Goal: Task Accomplishment & Management: Manage account settings

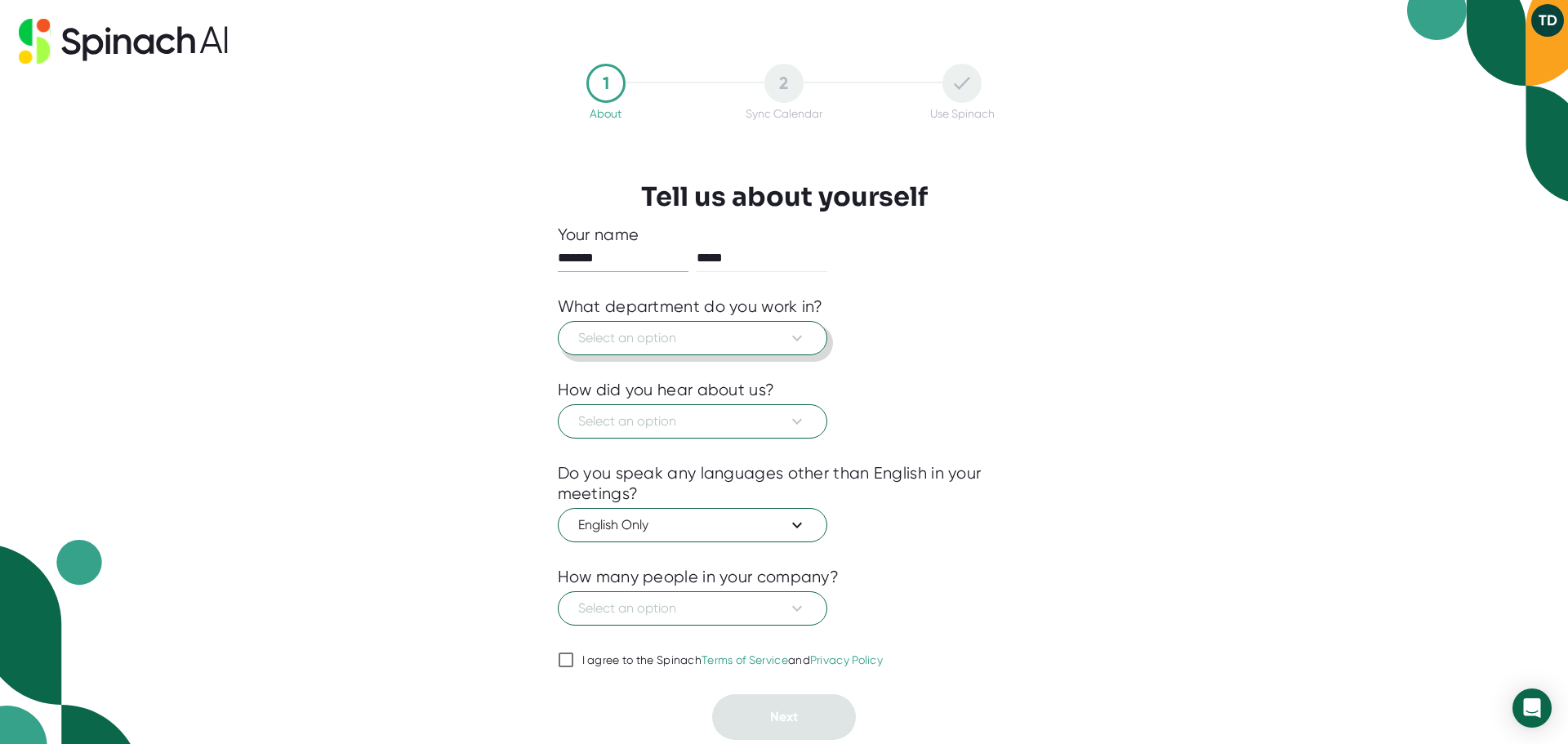
click at [793, 341] on icon at bounding box center [796, 337] width 19 height 19
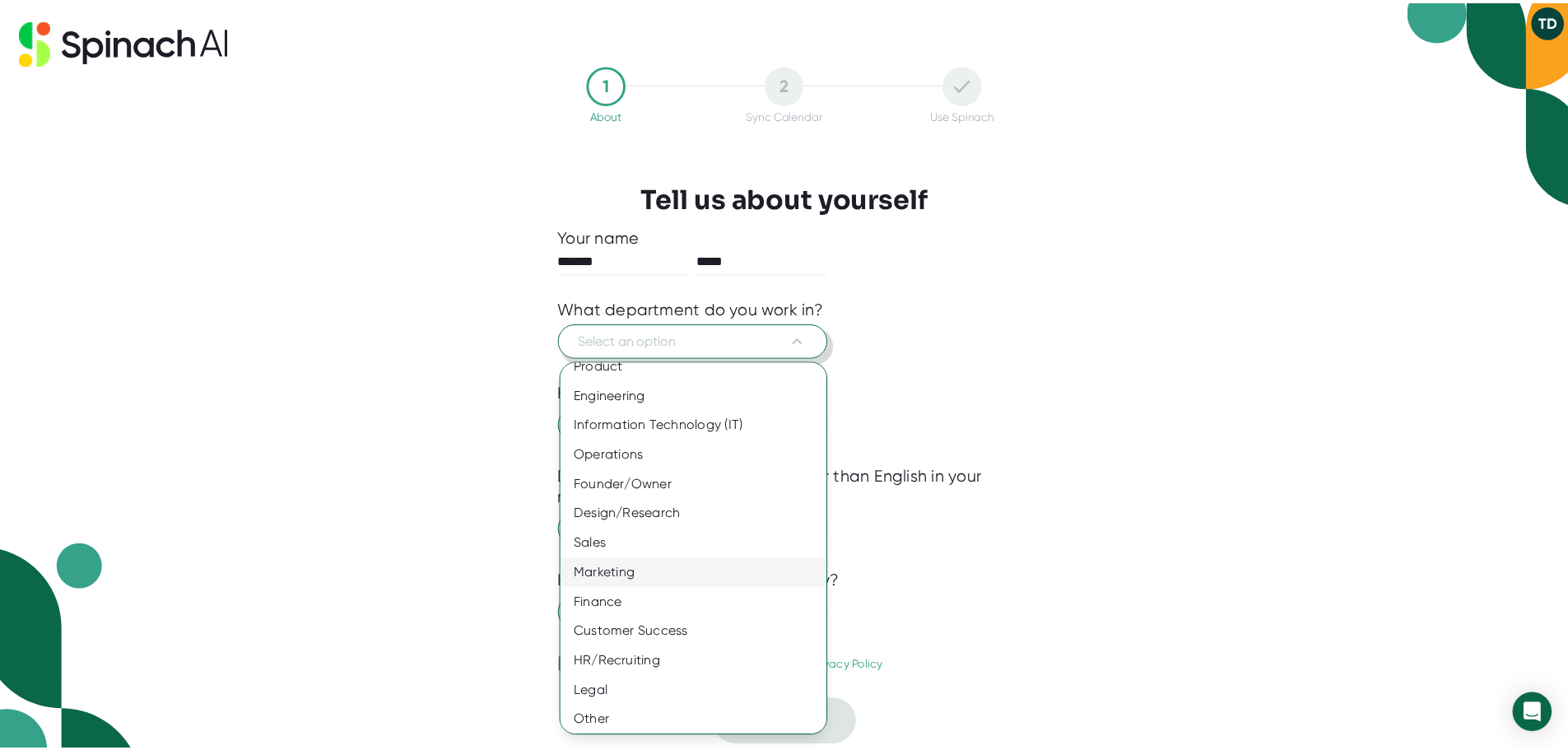
scroll to position [18, 0]
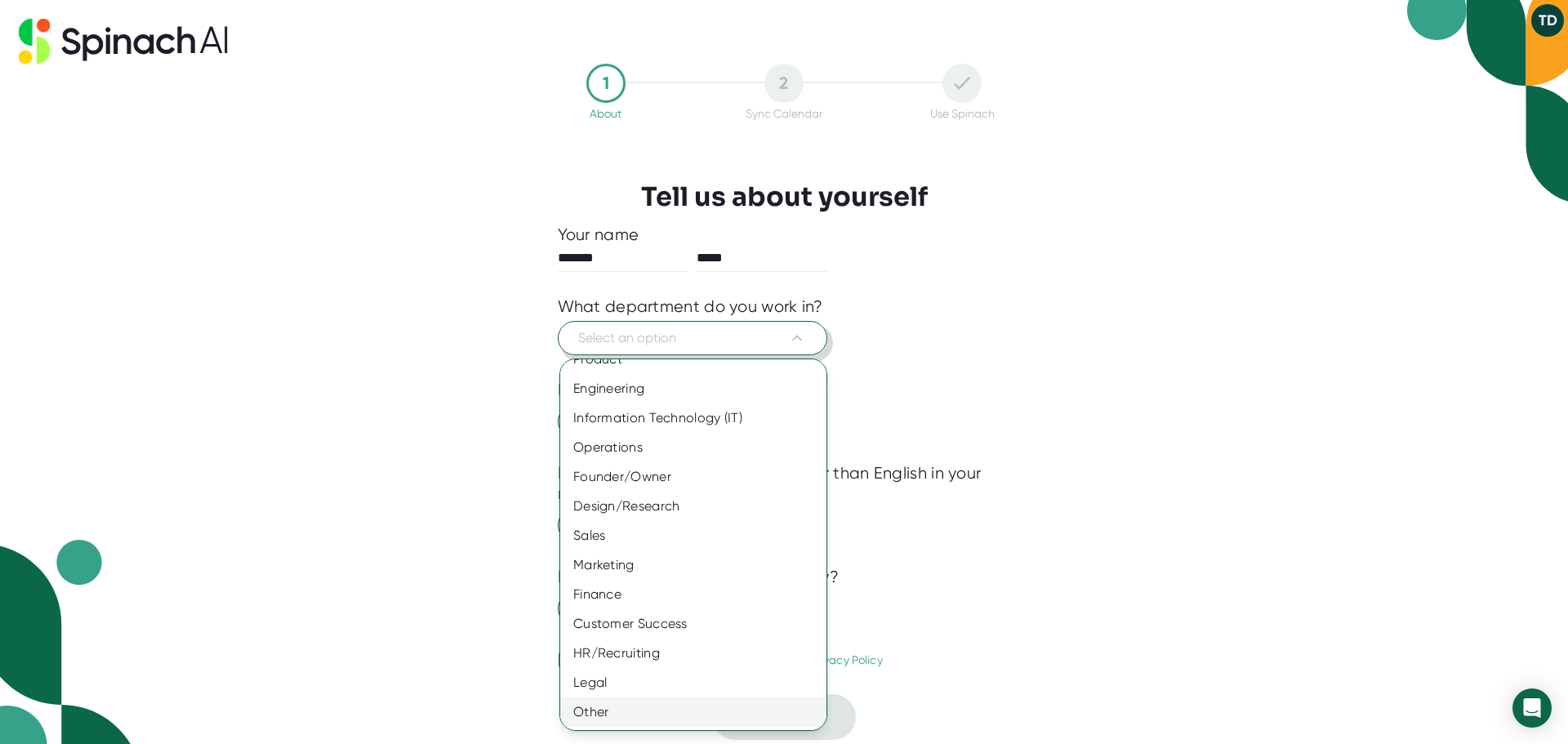
click at [599, 711] on div "Other" at bounding box center [699, 711] width 279 height 29
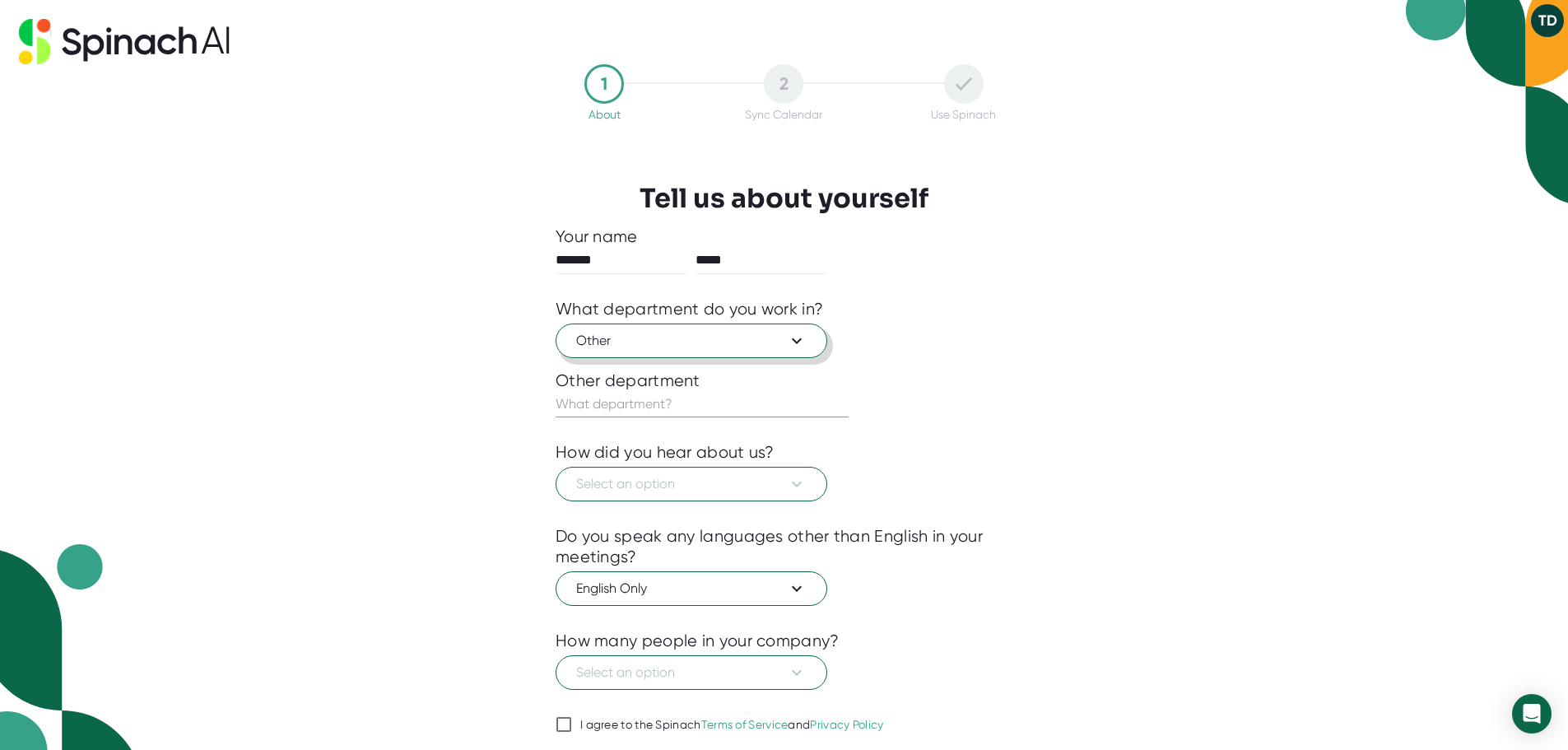
click at [687, 340] on span "Other" at bounding box center [691, 340] width 230 height 19
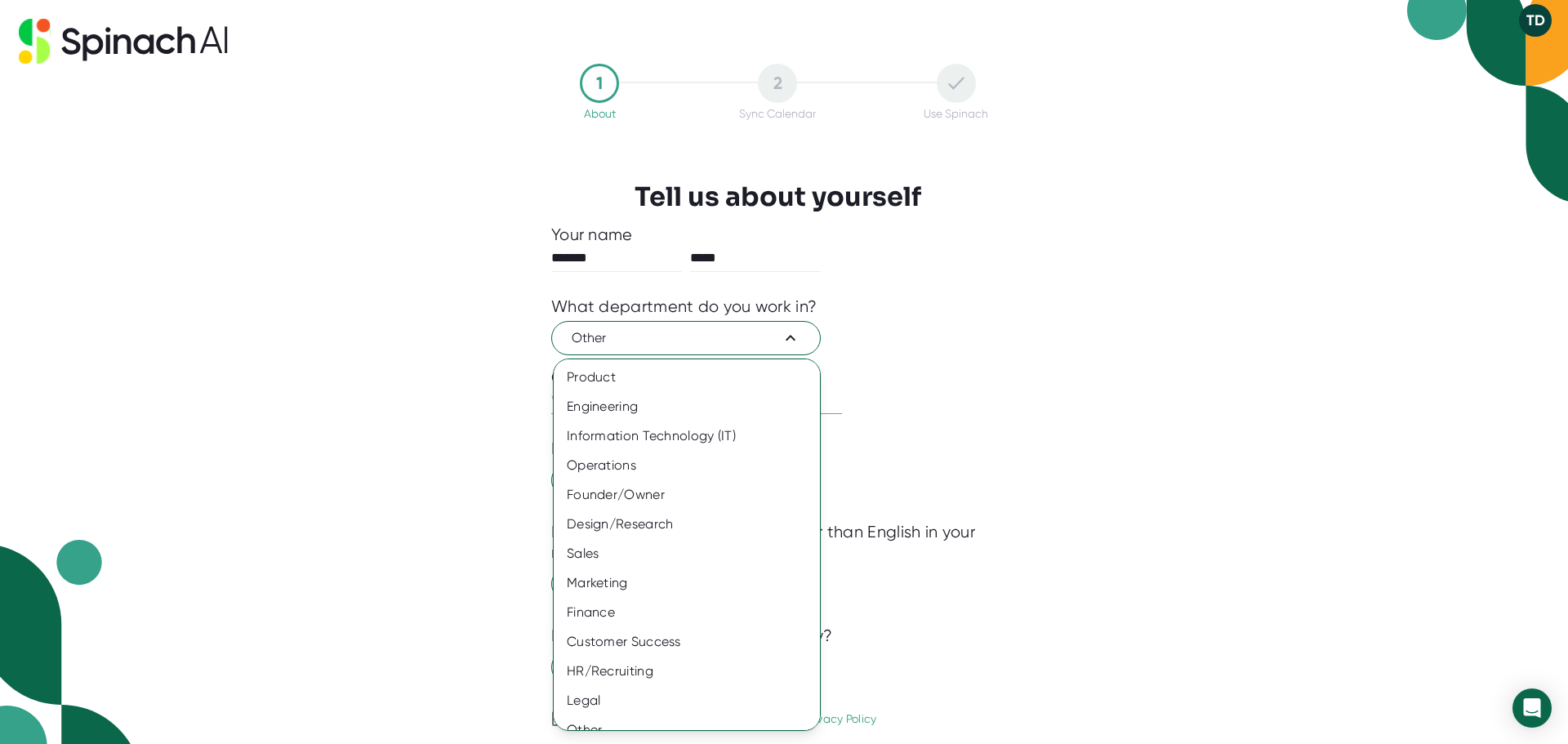
click at [683, 341] on div at bounding box center [784, 372] width 1568 height 744
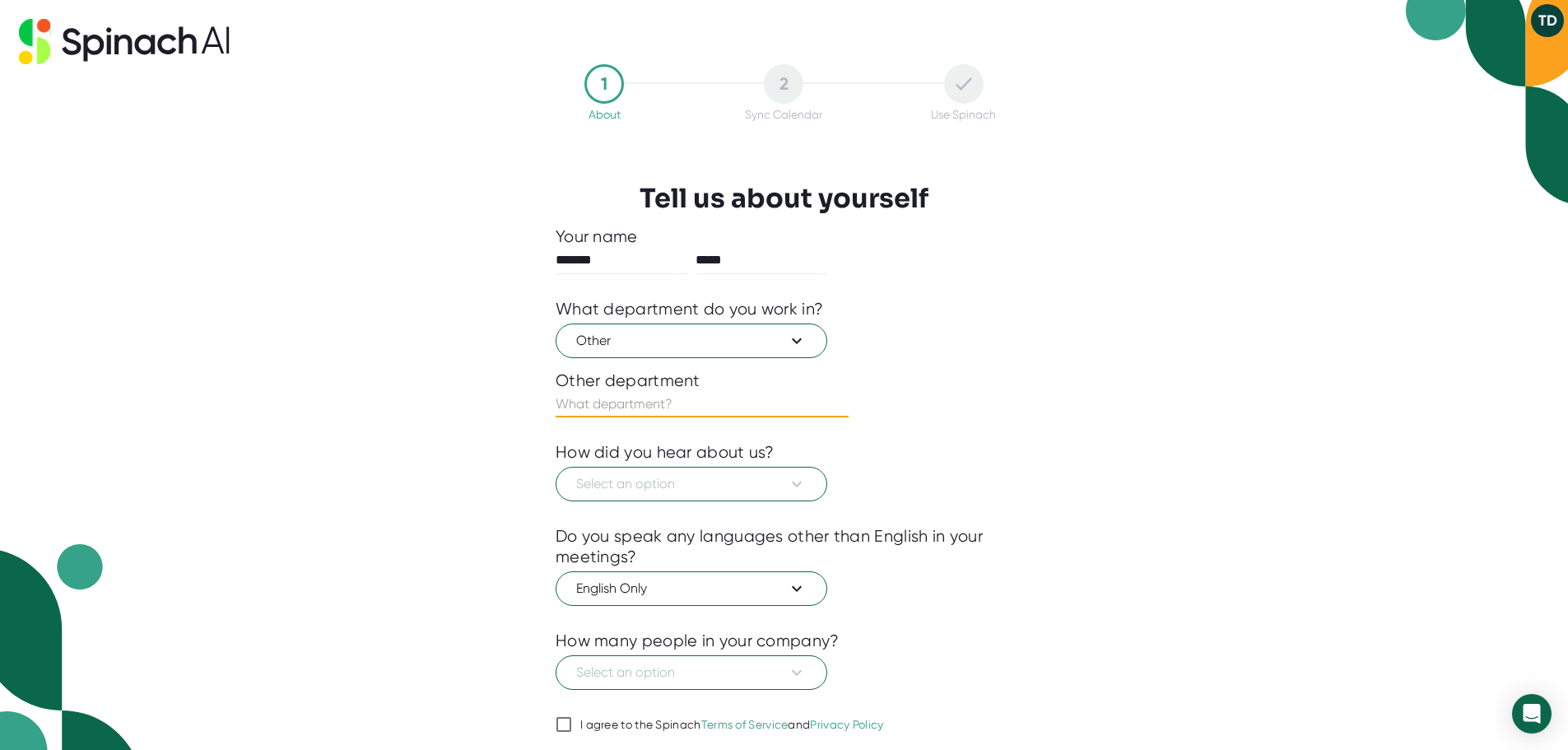
click at [691, 409] on input "text" at bounding box center [702, 404] width 293 height 26
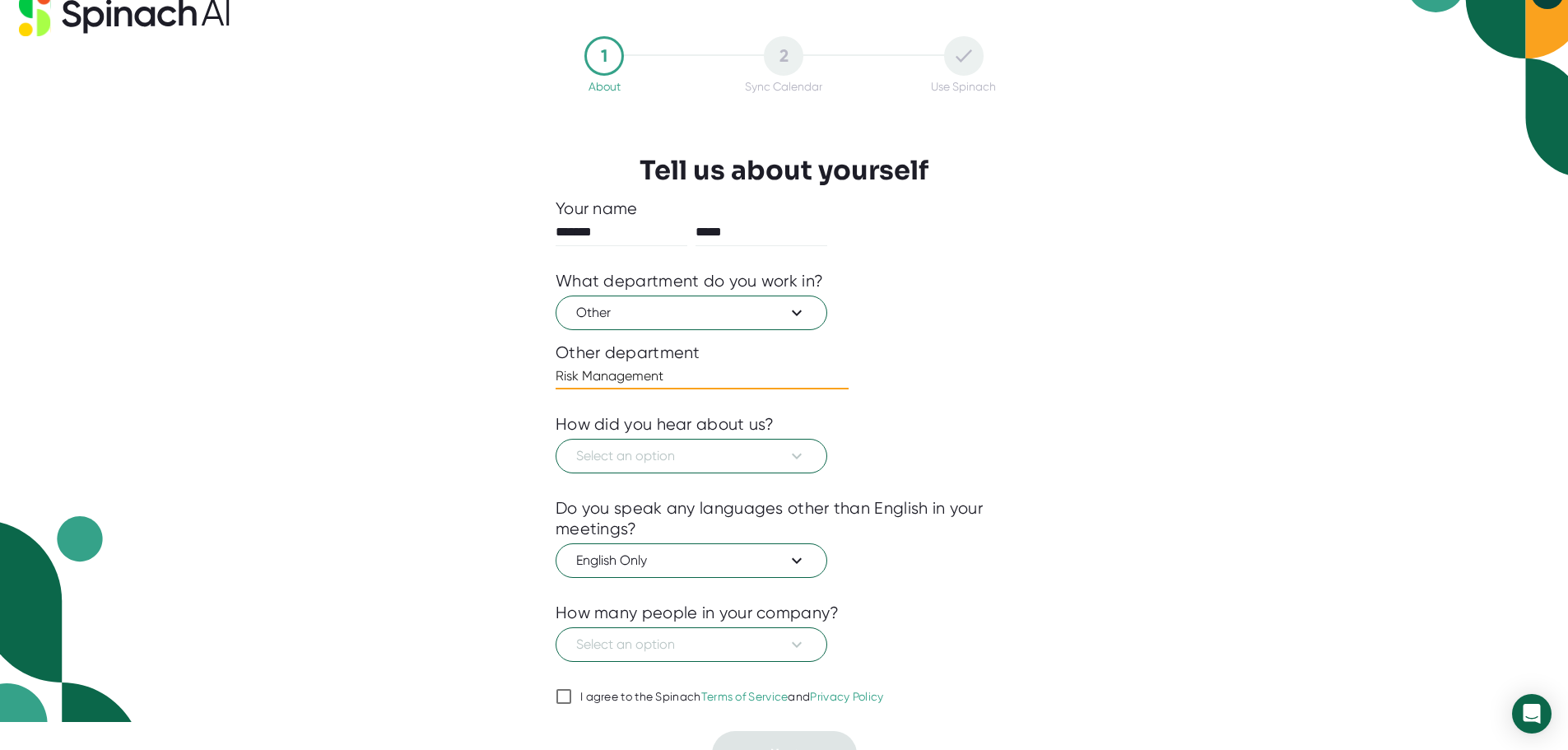
scroll to position [55, 0]
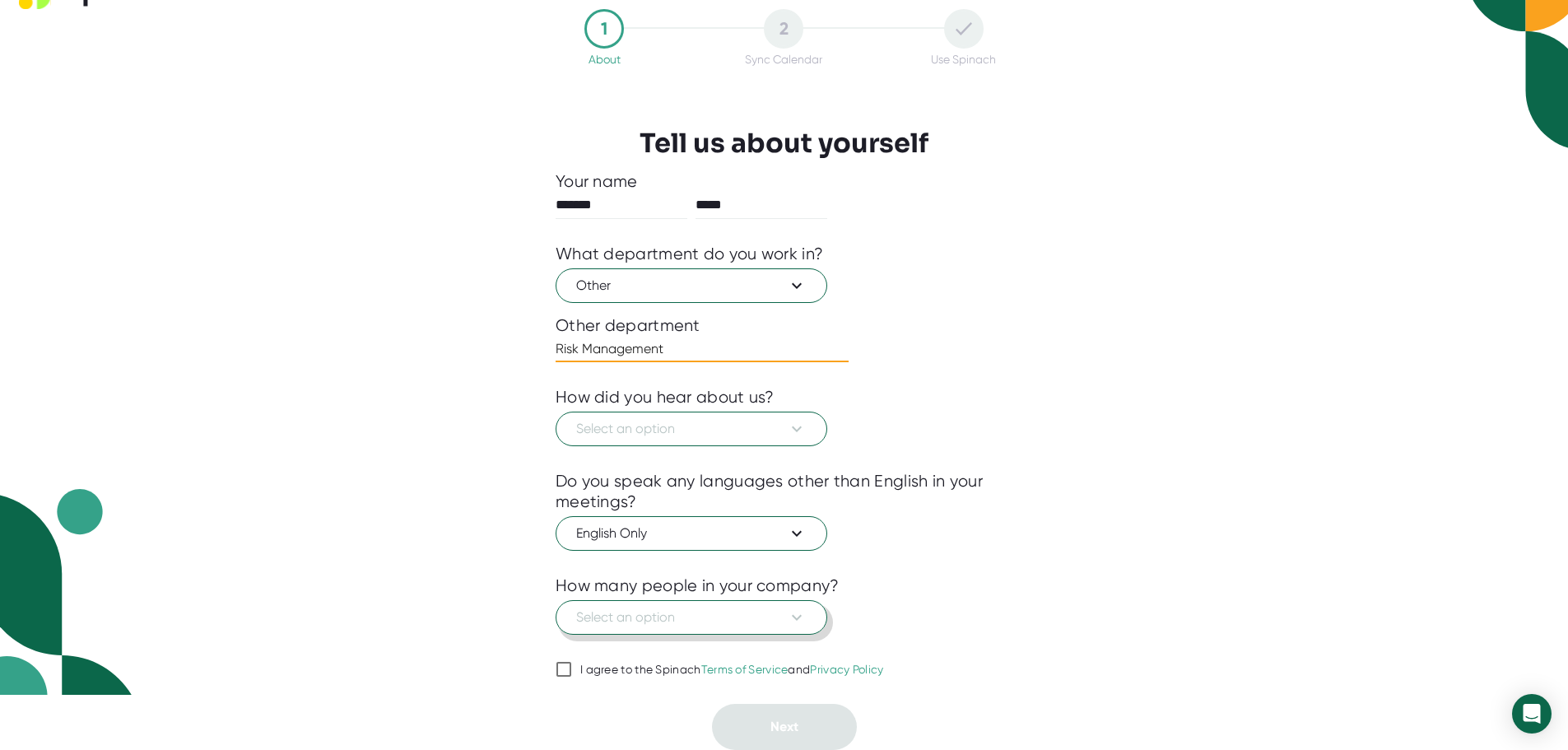
type input "Risk Management"
click at [702, 621] on span "Select an option" at bounding box center [691, 616] width 230 height 19
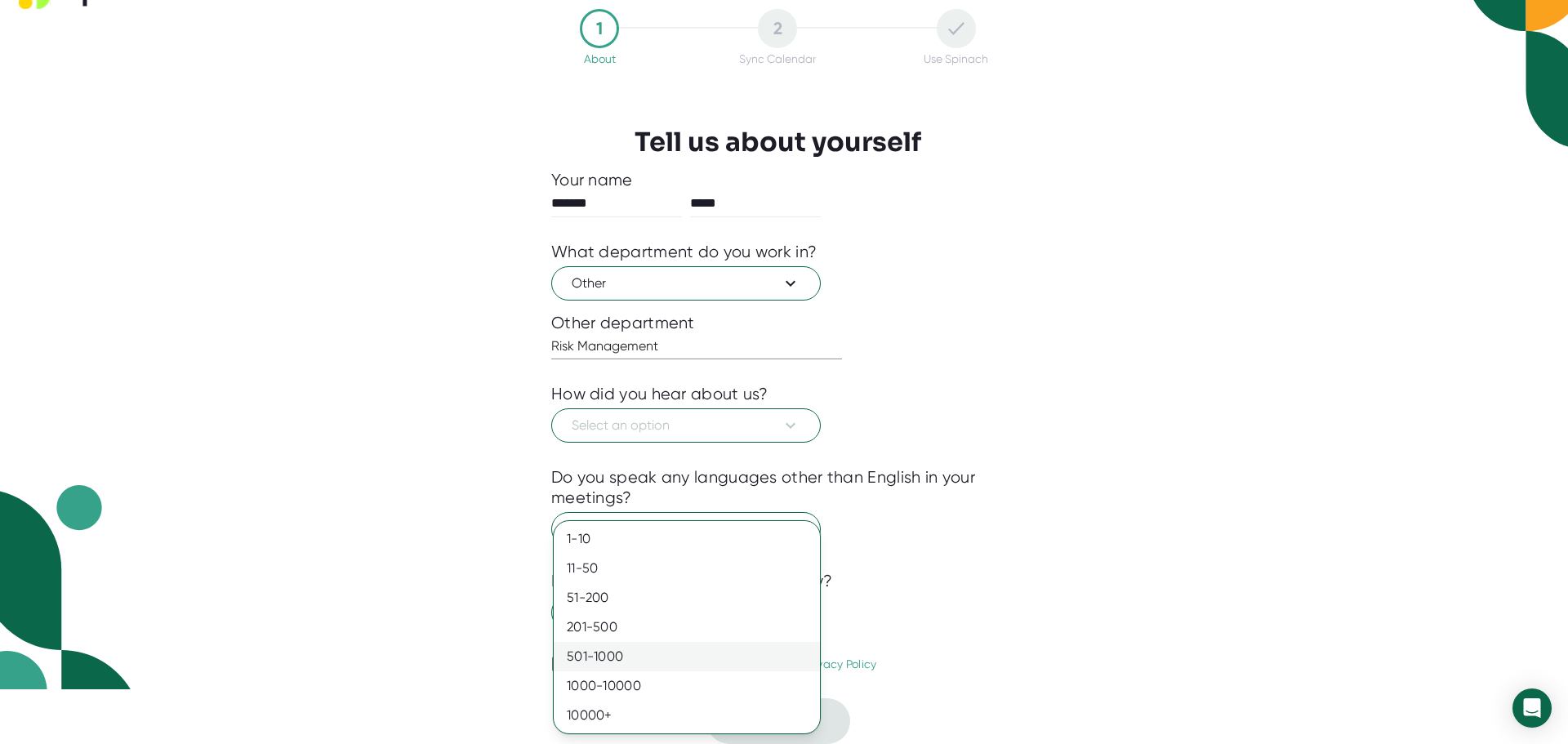
click at [591, 651] on div "501-1000" at bounding box center [687, 656] width 266 height 29
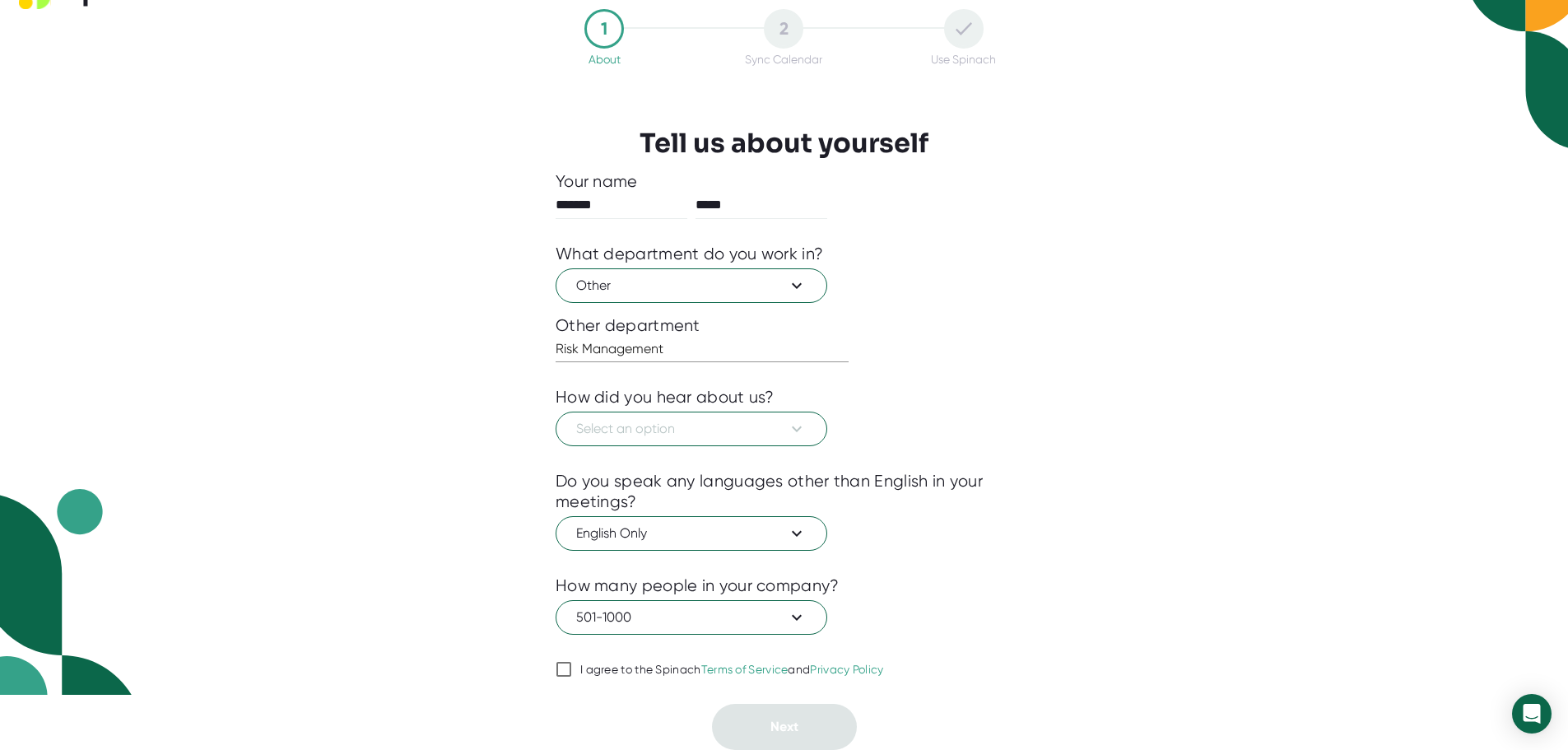
click at [569, 665] on input "I agree to the Spinach Terms of Service and Privacy Policy" at bounding box center [564, 668] width 17 height 19
checkbox input "true"
click at [642, 213] on input "*******" at bounding box center [622, 204] width 132 height 26
type input "***"
click at [703, 424] on span "Select an option" at bounding box center [691, 428] width 230 height 19
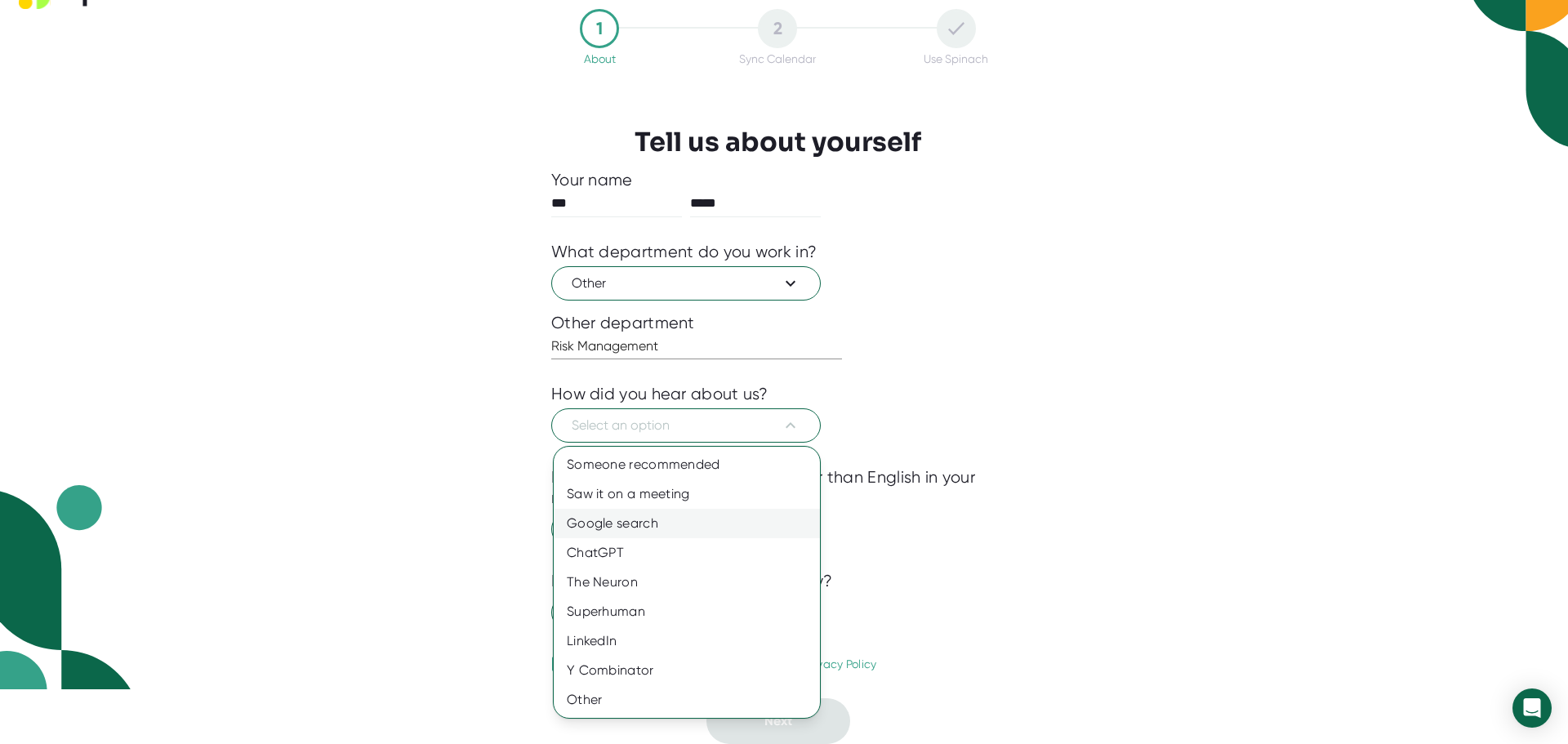
click at [645, 519] on div "Google search" at bounding box center [687, 523] width 266 height 29
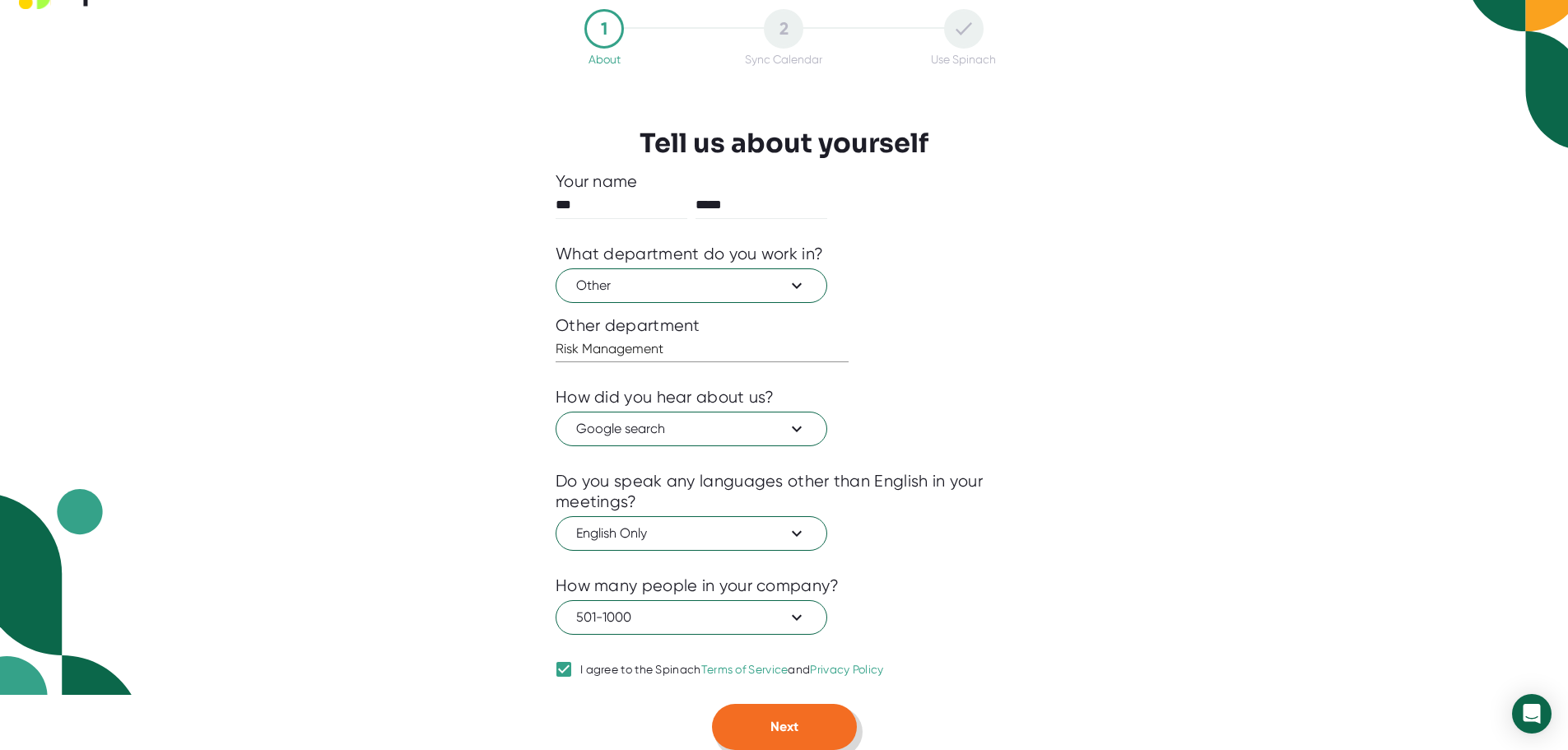
click at [802, 724] on button "Next" at bounding box center [785, 726] width 145 height 46
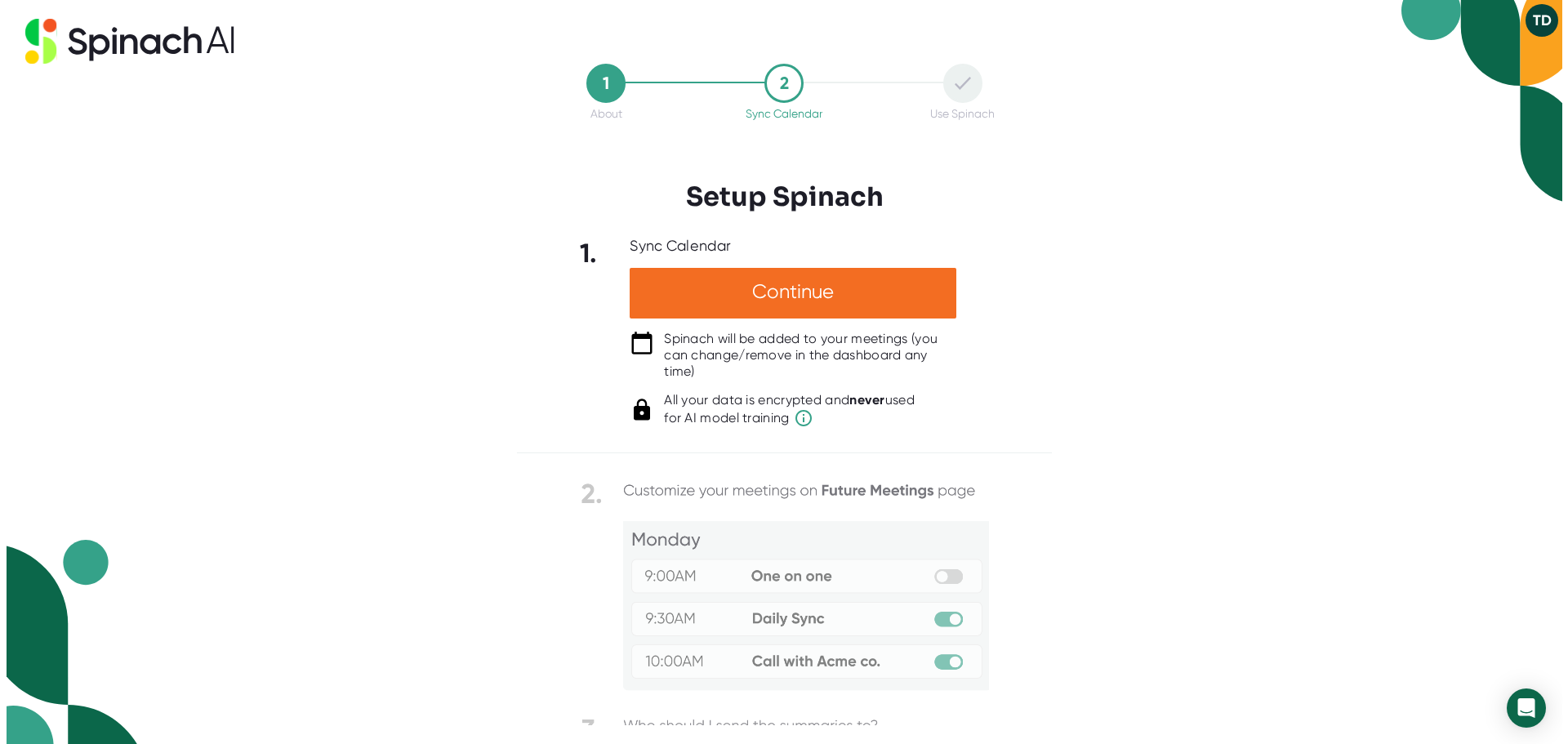
scroll to position [0, 0]
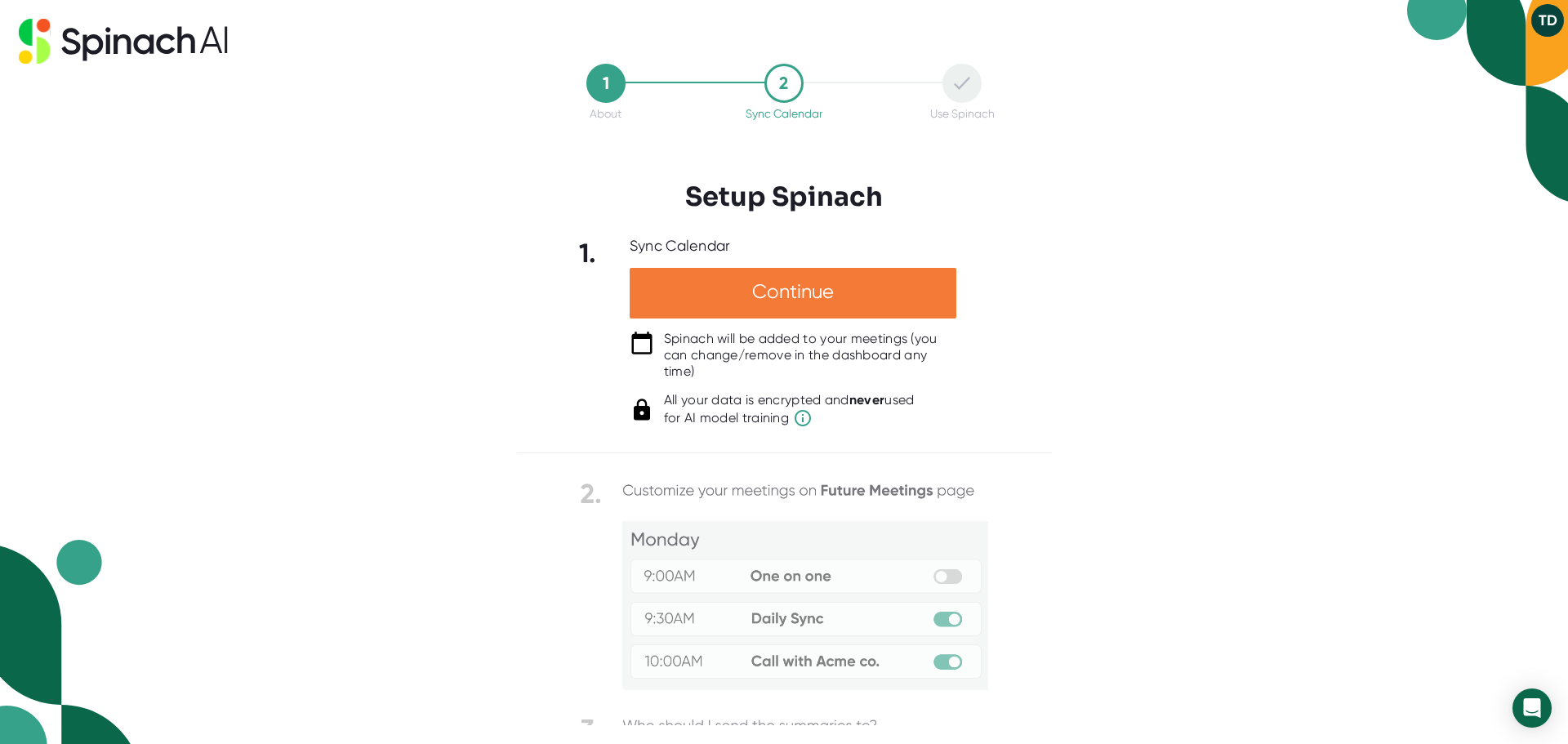
click at [784, 288] on div "Continue" at bounding box center [793, 293] width 326 height 51
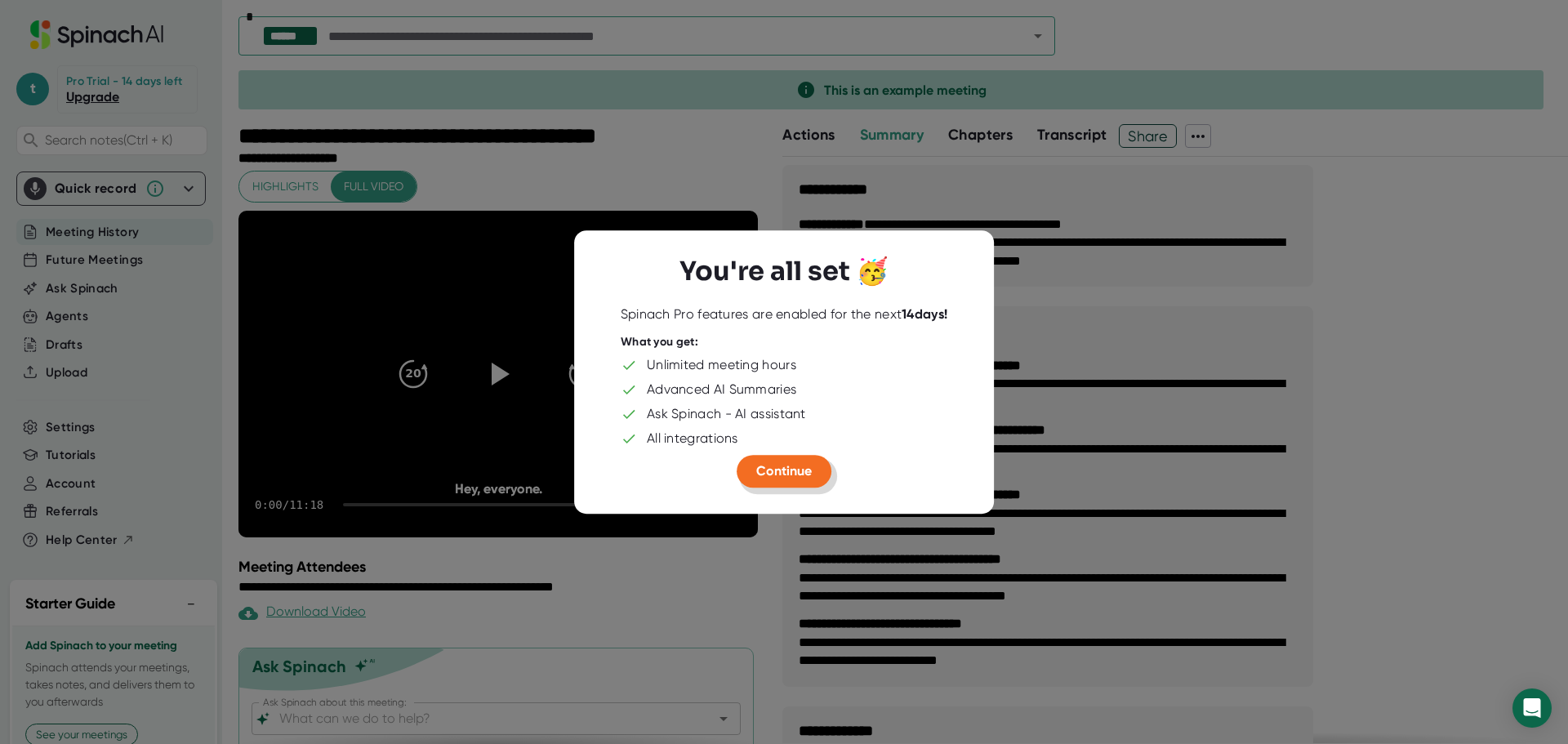
click at [794, 478] on span "Continue" at bounding box center [784, 470] width 56 height 16
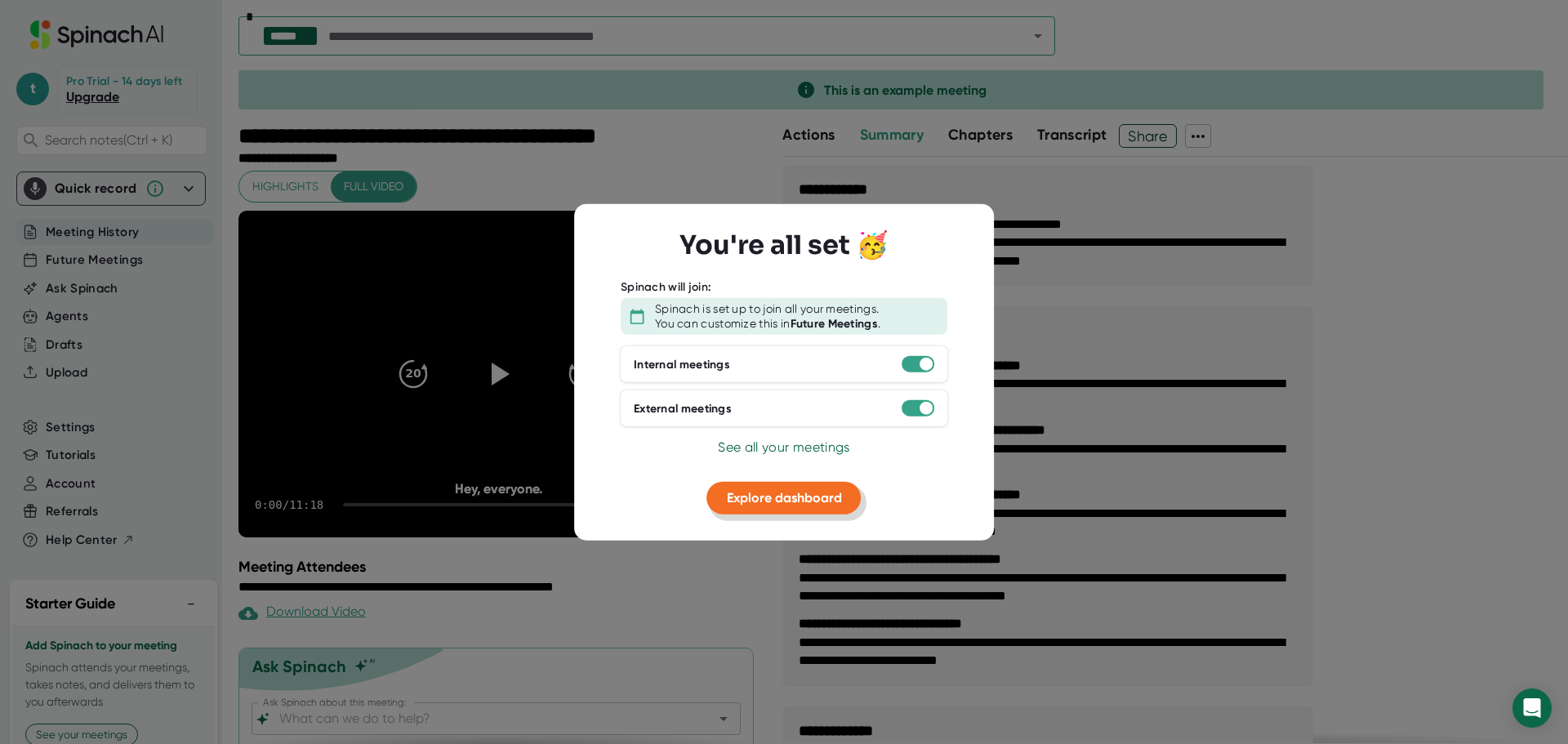
click at [792, 497] on span "Explore dashboard" at bounding box center [784, 497] width 115 height 16
